Goal: Task Accomplishment & Management: Use online tool/utility

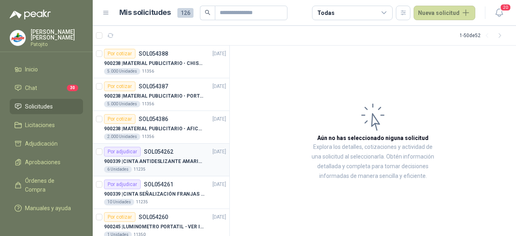
click at [164, 166] on div "6 Unidades 11235" at bounding box center [165, 169] width 122 height 6
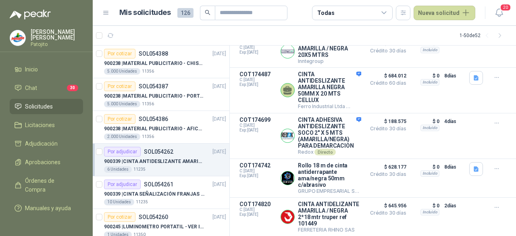
scroll to position [45, 0]
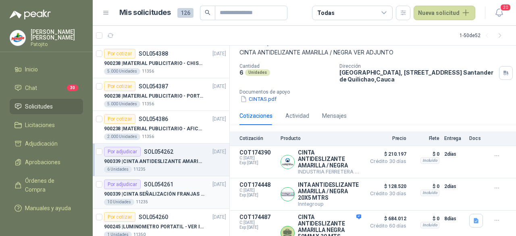
click at [158, 189] on div "900339 | CINTA SEÑALIZACIÓN FRANJAS [PERSON_NAME] NEGRA" at bounding box center [165, 194] width 122 height 10
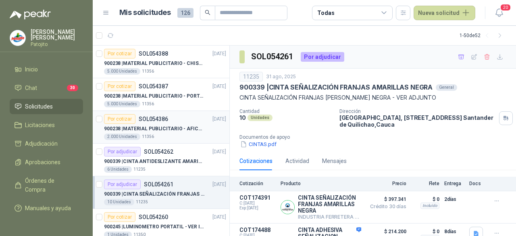
click at [158, 111] on article "Por cotizar SOL054386 [DATE] 900238 | MATERIAL PUBLICITARIO - AFICHE VER ADJUNT…" at bounding box center [161, 127] width 137 height 33
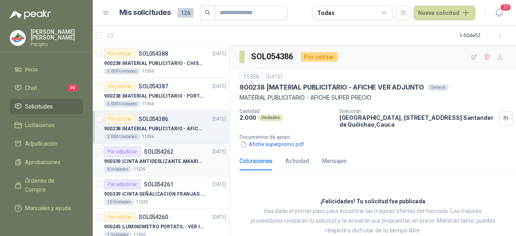
click at [151, 169] on div "6 Unidades 11235" at bounding box center [165, 169] width 122 height 6
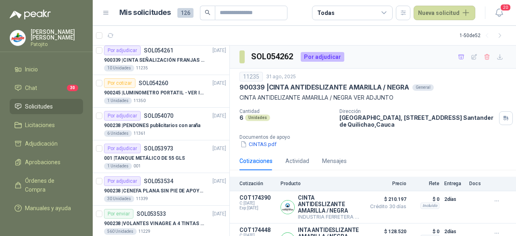
scroll to position [145, 0]
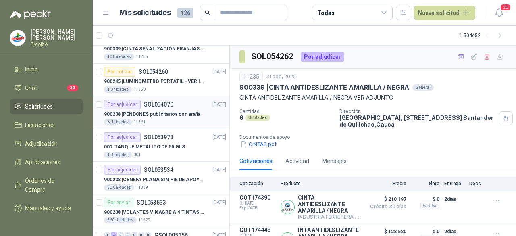
click at [176, 111] on p "900238 | PENDONES publicitarios con araña" at bounding box center [152, 114] width 96 height 8
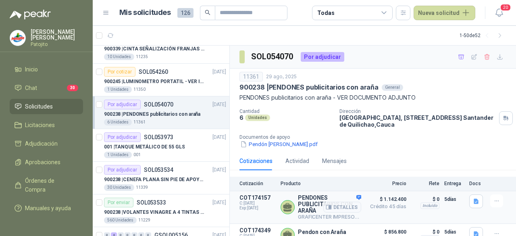
click at [325, 213] on div "Detalles" at bounding box center [342, 207] width 38 height 26
click at [309, 196] on p "PENDONES PUBLICITARIOS CON ARAÑA" at bounding box center [329, 203] width 63 height 19
click at [170, 132] on div "Por adjudicar SOL053973" at bounding box center [138, 137] width 69 height 10
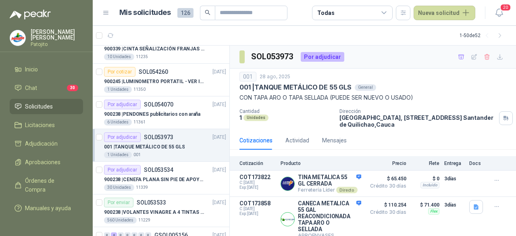
click at [45, 108] on span "Solicitudes" at bounding box center [39, 106] width 28 height 9
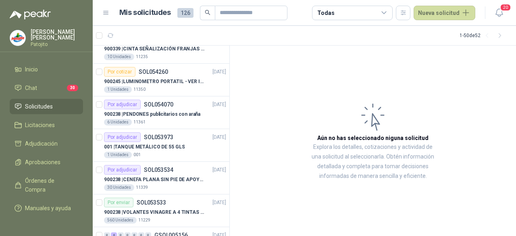
click at [46, 103] on span "Solicitudes" at bounding box center [39, 106] width 28 height 9
click at [42, 122] on span "Licitaciones" at bounding box center [40, 124] width 30 height 9
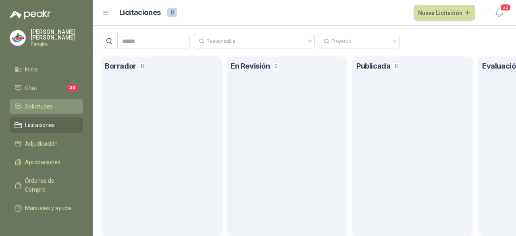
click at [42, 106] on span "Solicitudes" at bounding box center [39, 106] width 28 height 9
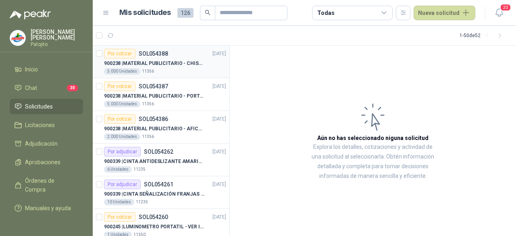
click at [194, 60] on p "900238 | MATERIAL PUBLICITARIO - CHISPA PATOJITO VER ADJUNTO" at bounding box center [154, 64] width 100 height 8
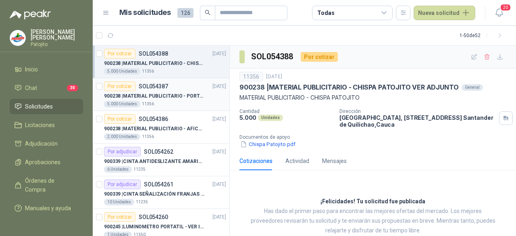
click at [168, 90] on div "Por cotizar SOL054387 [DATE]" at bounding box center [165, 86] width 122 height 10
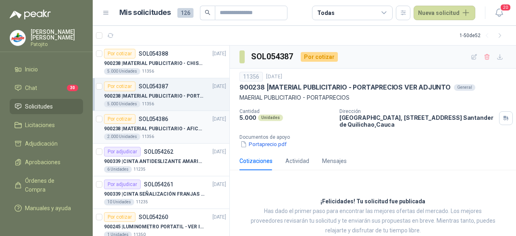
click at [153, 119] on p "SOL054386" at bounding box center [153, 119] width 29 height 6
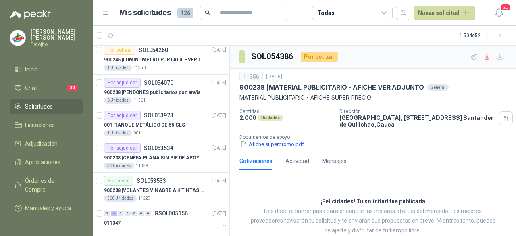
scroll to position [333, 0]
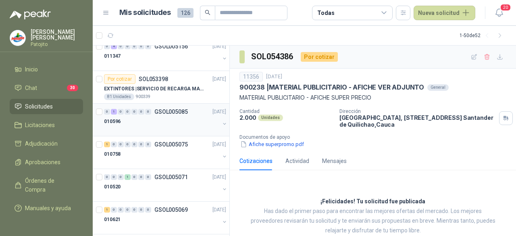
click at [145, 117] on div "010596" at bounding box center [162, 121] width 116 height 10
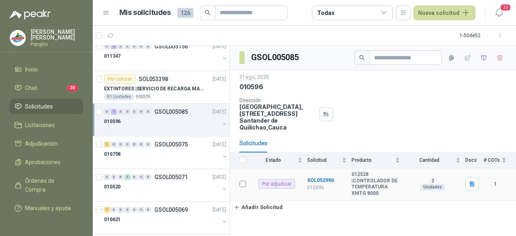
click at [247, 185] on td at bounding box center [240, 184] width 21 height 32
click at [239, 184] on td at bounding box center [240, 184] width 21 height 32
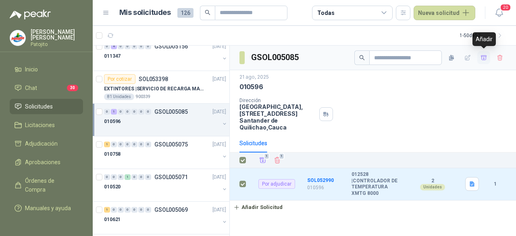
click at [484, 59] on icon "button" at bounding box center [483, 57] width 7 height 7
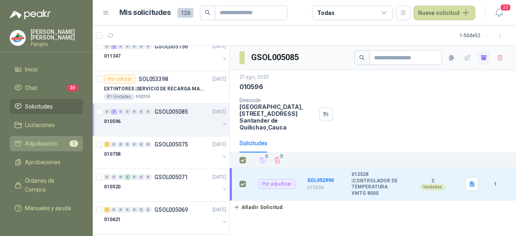
click at [47, 141] on span "Adjudicación" at bounding box center [41, 143] width 33 height 9
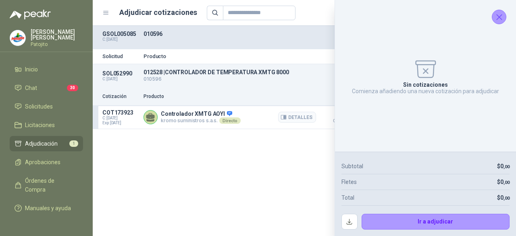
click at [167, 117] on p "Controlador XMTG AOYI" at bounding box center [201, 113] width 80 height 7
click at [195, 118] on p "kromo suministros s.a.s. Directo" at bounding box center [201, 120] width 80 height 6
click at [253, 121] on div "Controlador XMTG AOYI kromo suministros s.a.s. Directo Detalles" at bounding box center [229, 117] width 172 height 16
click at [192, 112] on p "Controlador XMTG AOYI" at bounding box center [201, 113] width 80 height 7
drag, startPoint x: 192, startPoint y: 112, endPoint x: 275, endPoint y: 127, distance: 85.0
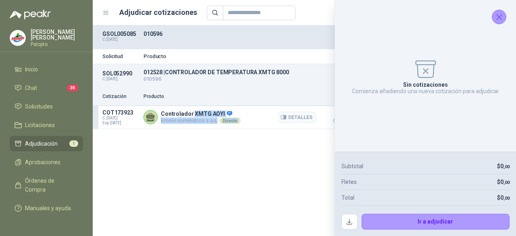
click at [275, 127] on article "COT173923 C: [DATE] Exp: [DATE] Controlador XMTG AOYI kromo suministros s.a.s. …" at bounding box center [304, 117] width 423 height 23
click at [280, 83] on div "SOL052990 C: [DATE] 012528 | CONTROLADOR DE TEMPERATURA XMTG 8000 010596 Detall…" at bounding box center [304, 76] width 423 height 24
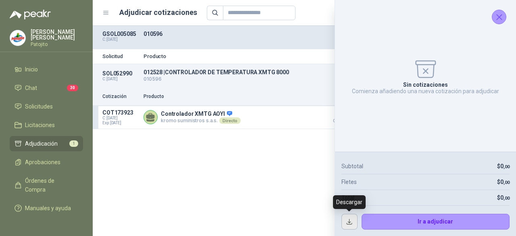
click at [353, 220] on button "button" at bounding box center [349, 221] width 16 height 16
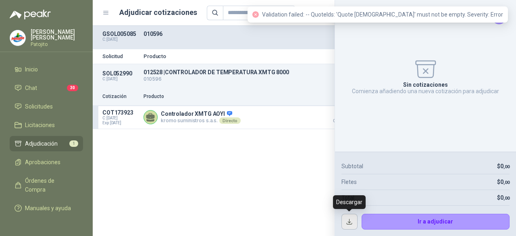
click at [351, 223] on button "button" at bounding box center [349, 221] width 16 height 16
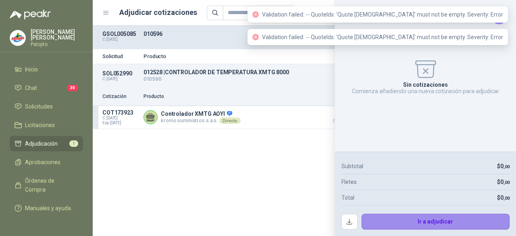
click at [424, 224] on button "Ir a adjudicar" at bounding box center [435, 221] width 148 height 16
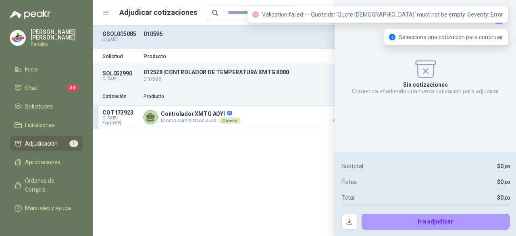
click at [288, 142] on div "Solicitud Producto Cantidad Dirección Docs SOL052990 C: [DATE] 012528 | CONTROL…" at bounding box center [304, 131] width 423 height 210
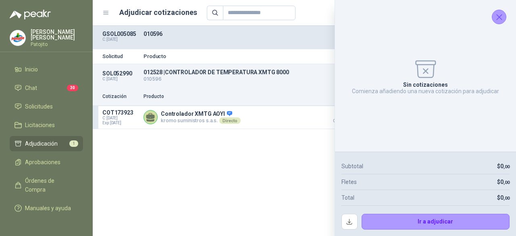
click at [498, 21] on icon "Cerrar" at bounding box center [499, 17] width 10 height 10
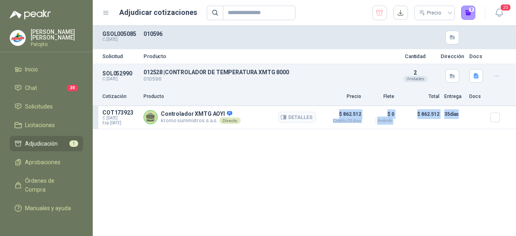
click at [498, 116] on article "COT173923 C: [DATE] Exp: [DATE] Controlador XMTG AOYI kromo suministros s.a.s. …" at bounding box center [304, 117] width 423 height 23
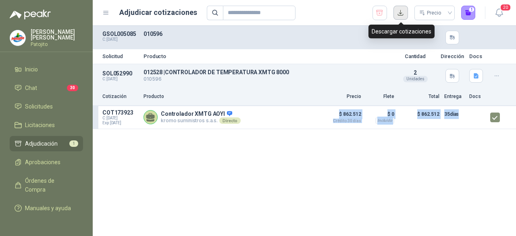
click at [398, 15] on button "button" at bounding box center [400, 13] width 14 height 14
click at [380, 10] on icon "button" at bounding box center [379, 13] width 8 height 8
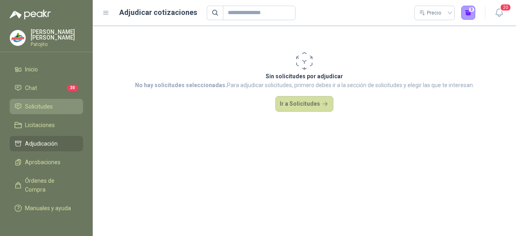
click at [46, 105] on span "Solicitudes" at bounding box center [39, 106] width 28 height 9
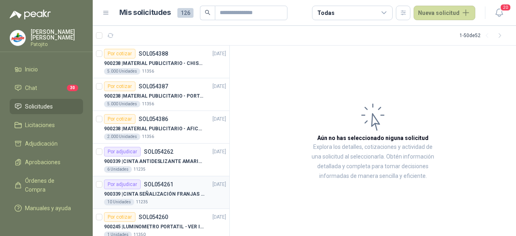
click at [179, 184] on div "Por adjudicar SOL054261 [DATE]" at bounding box center [165, 184] width 122 height 10
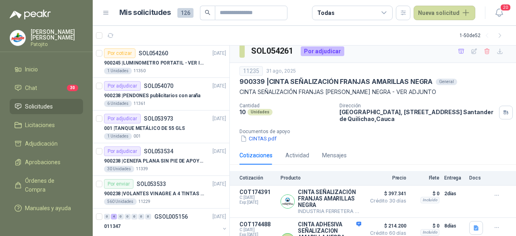
scroll to position [235, 0]
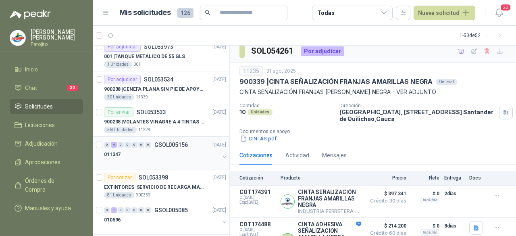
click at [151, 151] on div "011347" at bounding box center [162, 154] width 116 height 10
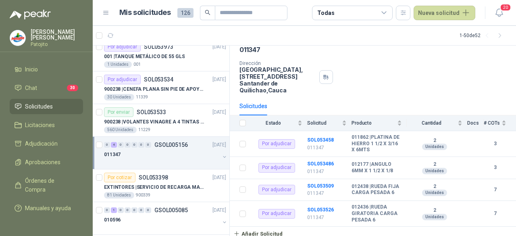
scroll to position [43, 0]
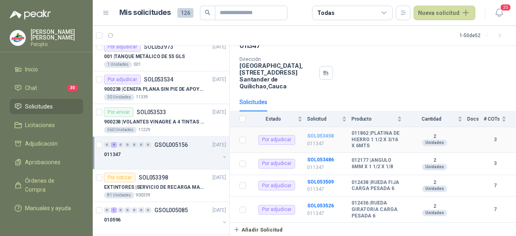
click at [320, 133] on b "SOL053458" at bounding box center [320, 136] width 27 height 6
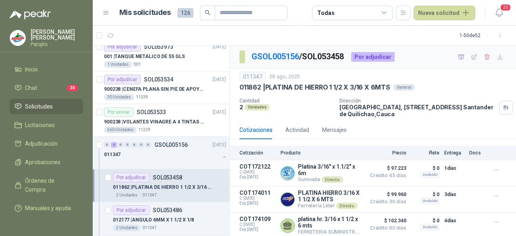
scroll to position [3, 0]
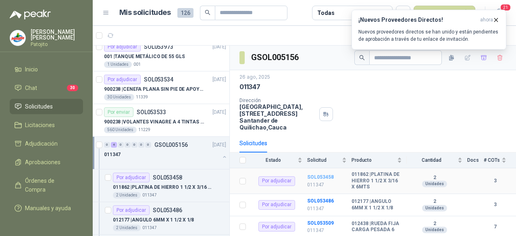
click at [317, 174] on b "SOL053458" at bounding box center [320, 177] width 27 height 6
click at [241, 183] on label at bounding box center [242, 180] width 6 height 9
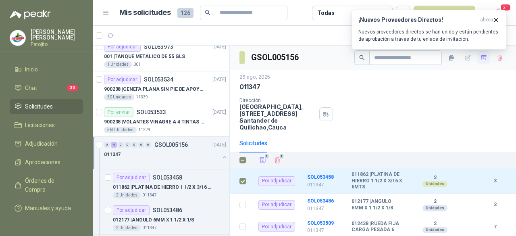
click at [480, 57] on icon "button" at bounding box center [483, 57] width 7 height 7
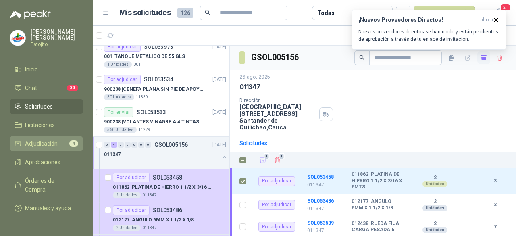
click at [58, 142] on li "Adjudicación 4" at bounding box center [46, 143] width 64 height 9
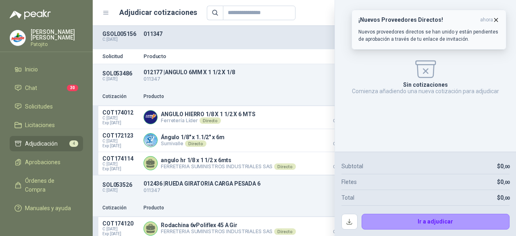
click at [493, 21] on icon "button" at bounding box center [495, 20] width 7 height 7
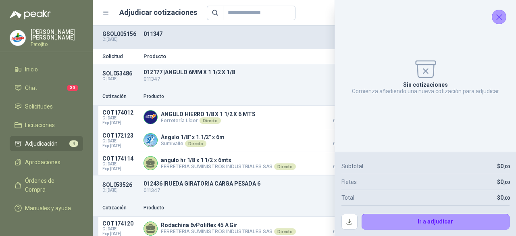
click at [499, 16] on icon "Cerrar" at bounding box center [499, 17] width 10 height 10
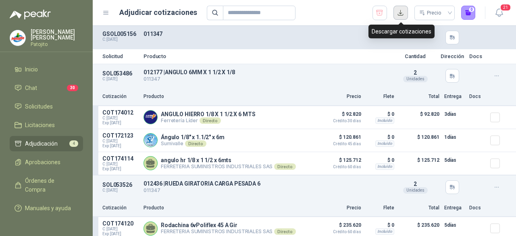
click at [400, 12] on button "button" at bounding box center [400, 13] width 14 height 14
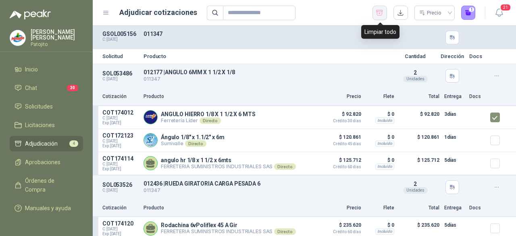
click at [375, 11] on button "button" at bounding box center [379, 13] width 14 height 14
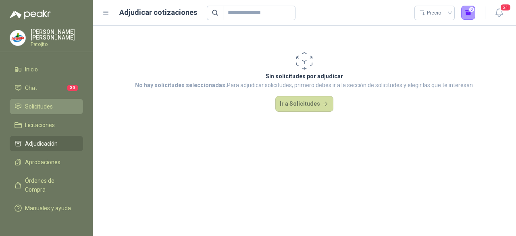
click at [40, 104] on span "Solicitudes" at bounding box center [39, 106] width 28 height 9
